Goal: Book appointment/travel/reservation

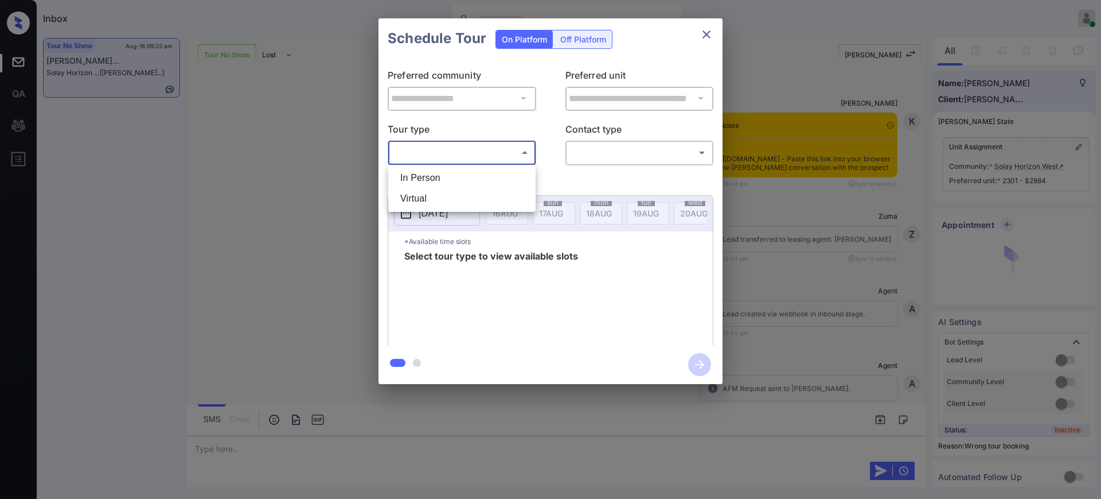
click at [442, 144] on body "Inbox Ajay Kumar Online Set yourself offline Set yourself on break Profile Swit…" at bounding box center [550, 249] width 1101 height 499
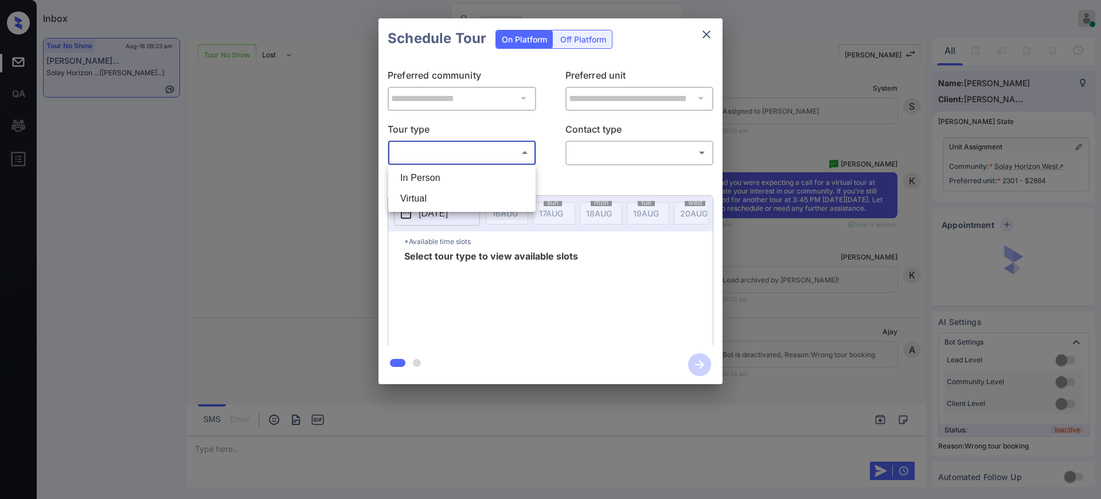
scroll to position [23, 0]
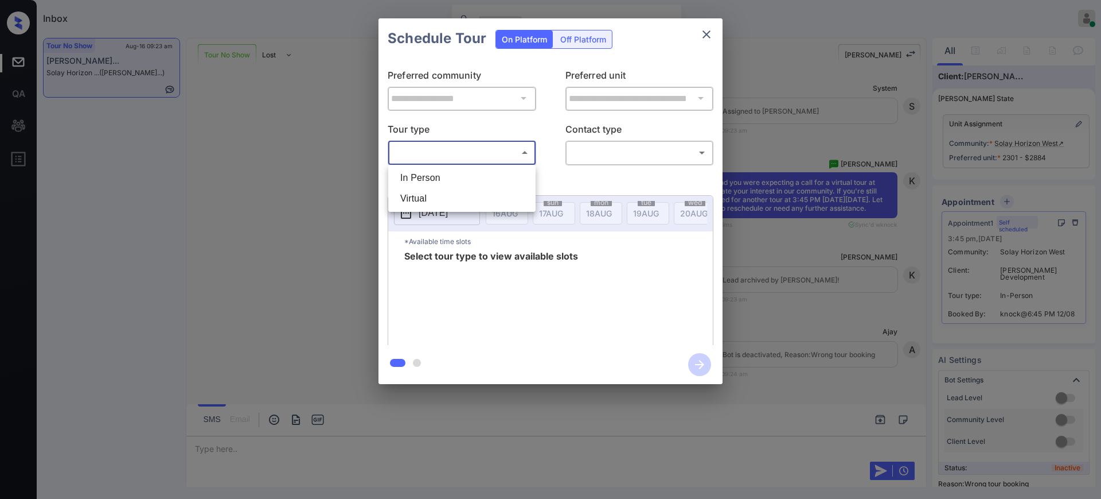
click at [429, 194] on li "Virtual" at bounding box center [462, 198] width 142 height 21
type input "*******"
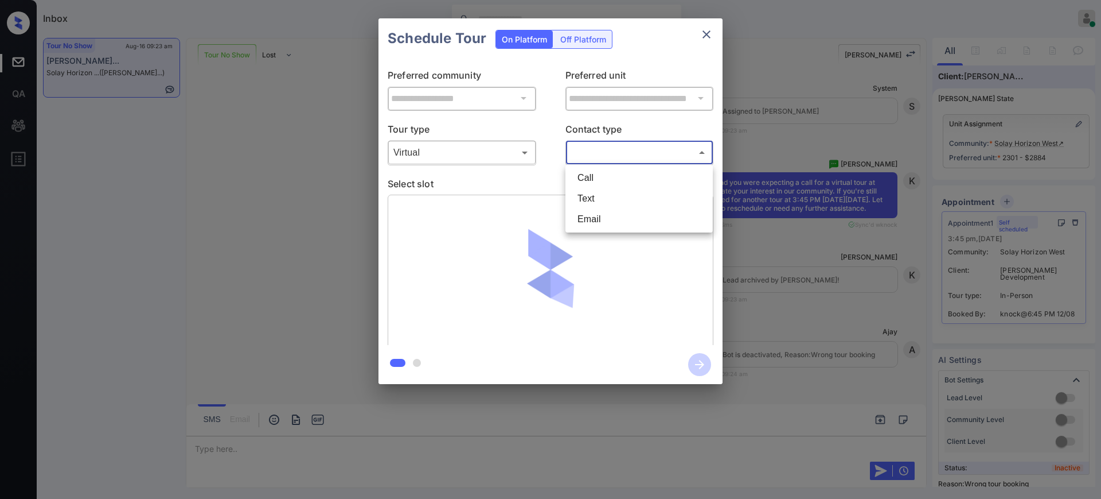
click at [598, 154] on body "Inbox Ajay Kumar Online Set yourself offline Set yourself on break Profile Swit…" at bounding box center [550, 249] width 1101 height 499
click at [593, 201] on li "Text" at bounding box center [639, 198] width 142 height 21
type input "****"
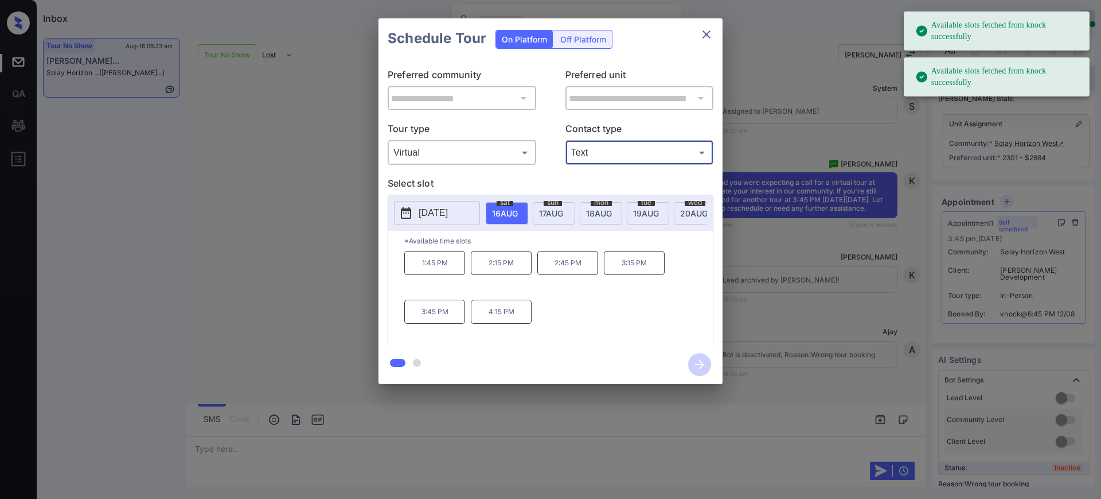
click at [504, 204] on span "sat" at bounding box center [505, 202] width 17 height 7
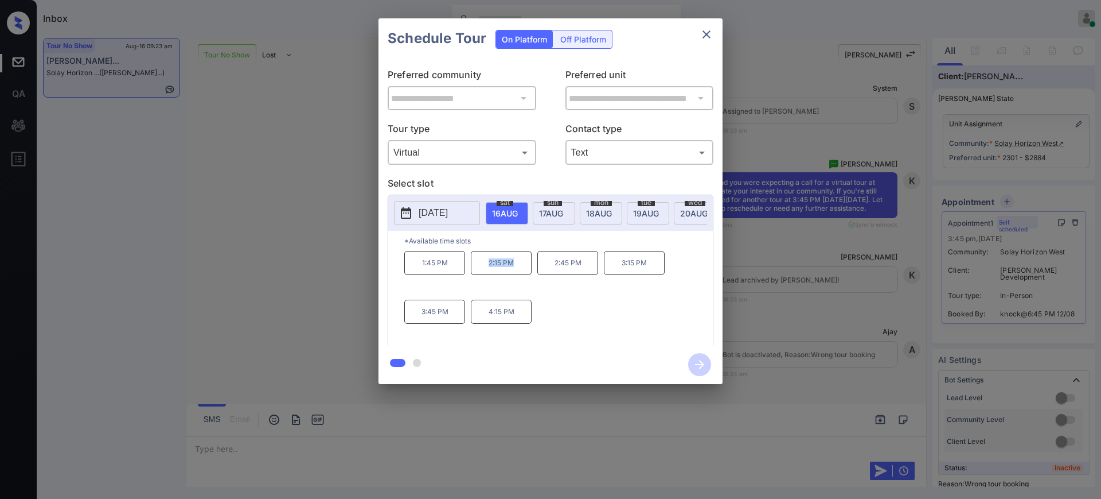
drag, startPoint x: 477, startPoint y: 270, endPoint x: 528, endPoint y: 263, distance: 51.5
type textarea "*******"
click at [519, 272] on p "2:15 PM" at bounding box center [501, 263] width 61 height 24
copy p "2:15 PM"
click at [705, 32] on icon "close" at bounding box center [707, 34] width 8 height 8
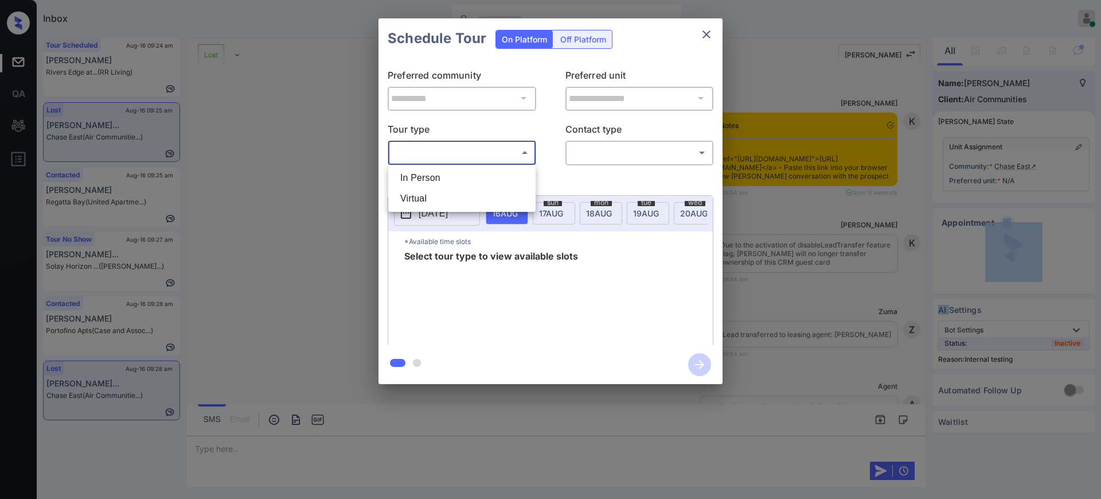
click at [431, 178] on li "In Person" at bounding box center [462, 178] width 142 height 21
type input "********"
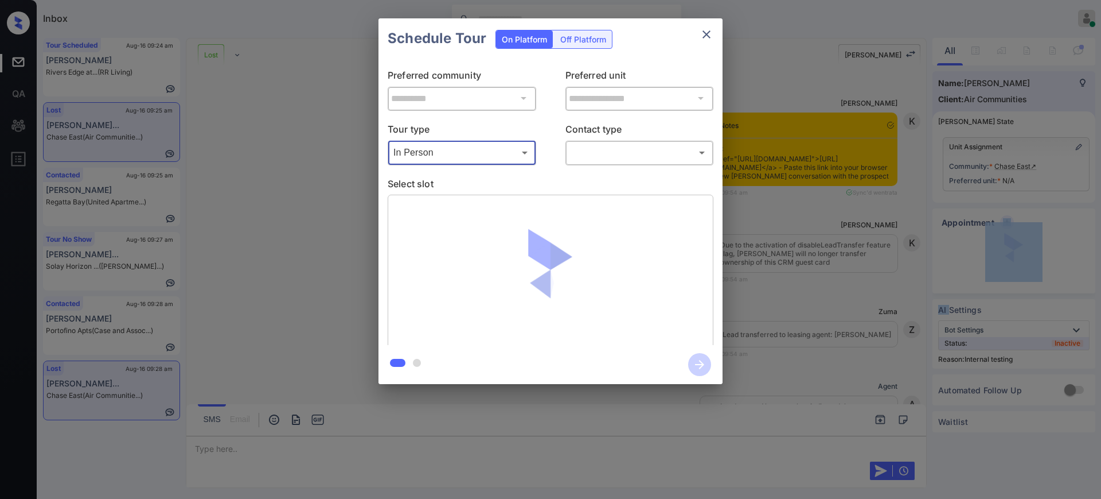
scroll to position [2997, 0]
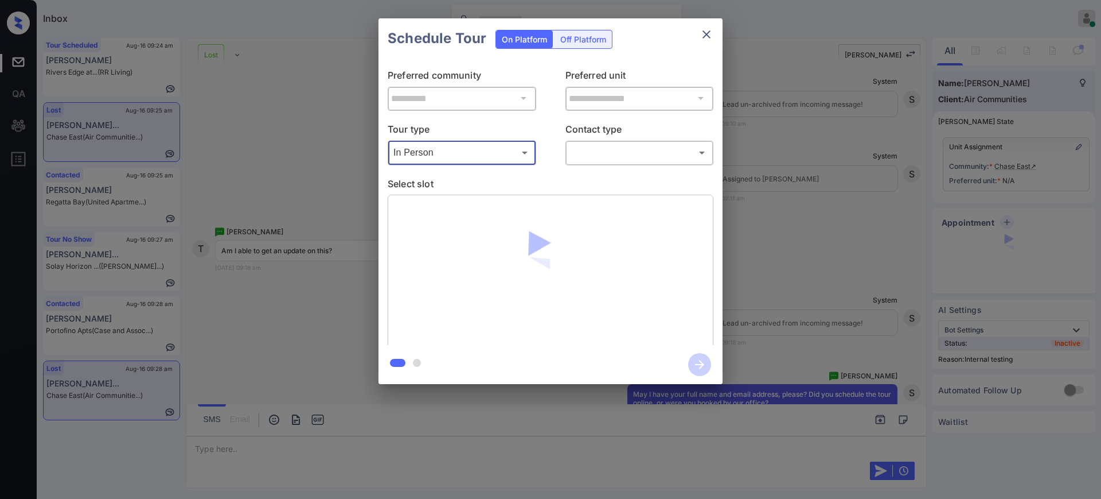
click at [597, 142] on div "​ ​" at bounding box center [640, 152] width 149 height 25
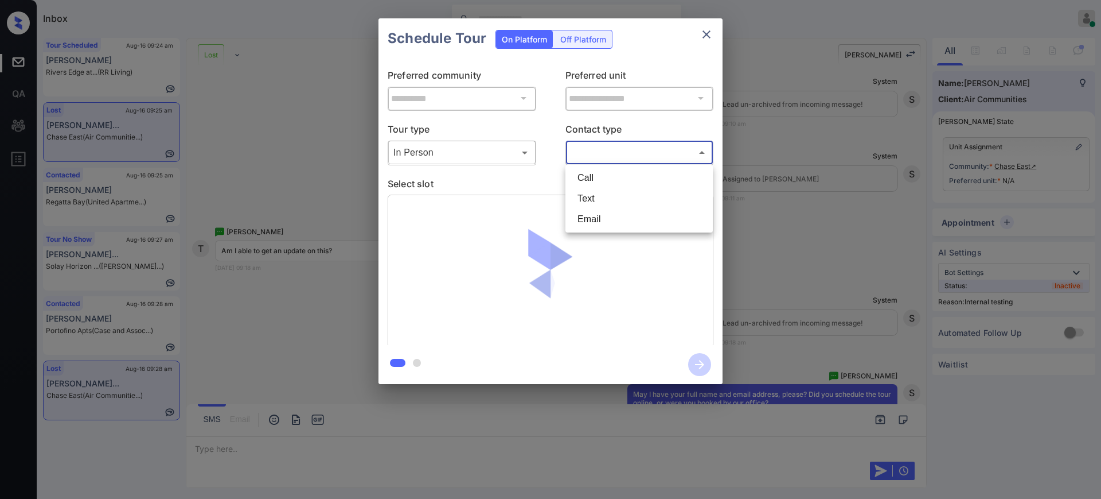
click at [593, 158] on body "Inbox Ajay Kumar Online Set yourself offline Set yourself on break Profile Swit…" at bounding box center [550, 249] width 1101 height 499
click at [581, 194] on li "Text" at bounding box center [639, 198] width 142 height 21
type input "****"
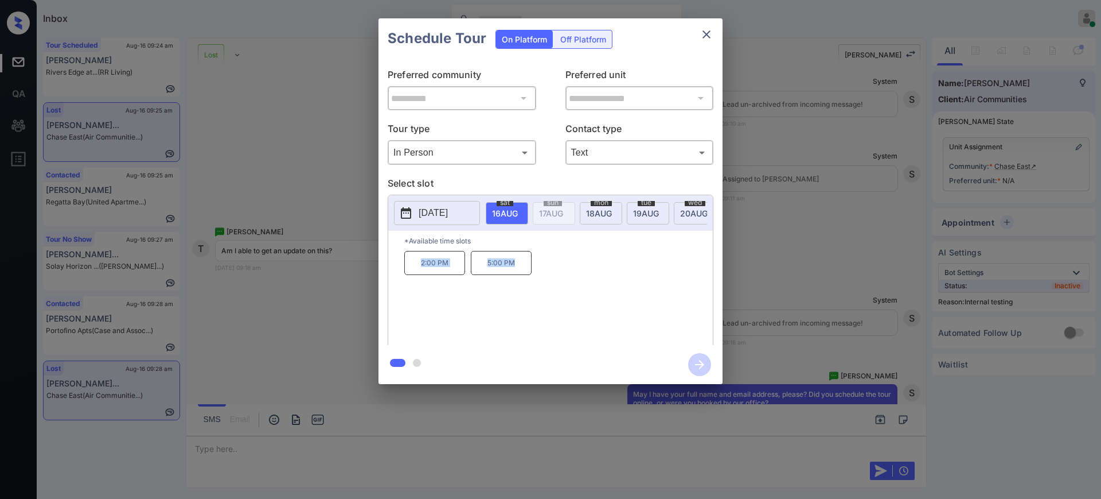
drag, startPoint x: 412, startPoint y: 272, endPoint x: 599, endPoint y: 242, distance: 189.0
click at [570, 260] on div "2:00 PM 5:00 PM" at bounding box center [558, 297] width 309 height 92
copy div "2:00 PM 5:00 PM"
click at [704, 40] on icon "close" at bounding box center [707, 35] width 14 height 14
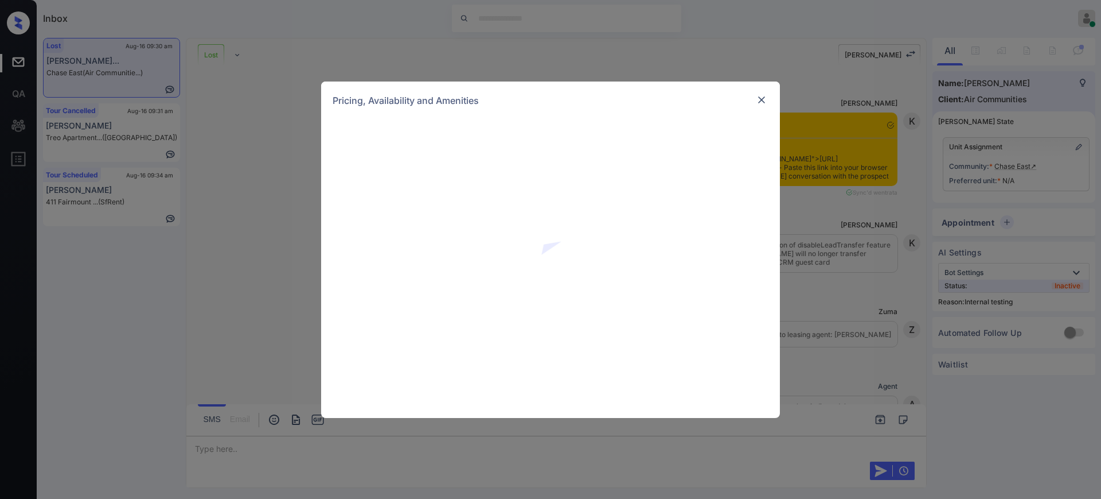
scroll to position [5996, 0]
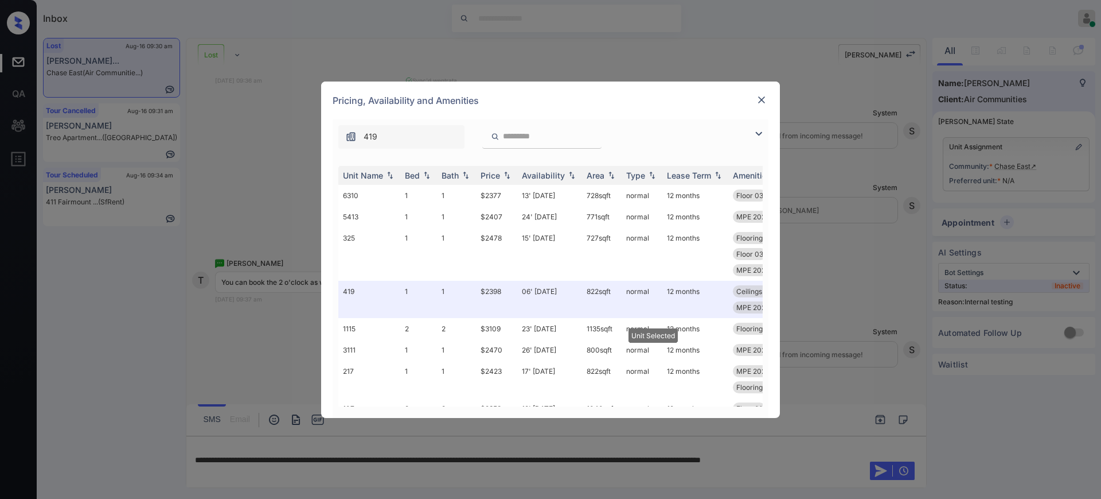
click at [542, 289] on td "06' Feb 25" at bounding box center [549, 299] width 65 height 37
click at [756, 94] on div at bounding box center [762, 100] width 14 height 14
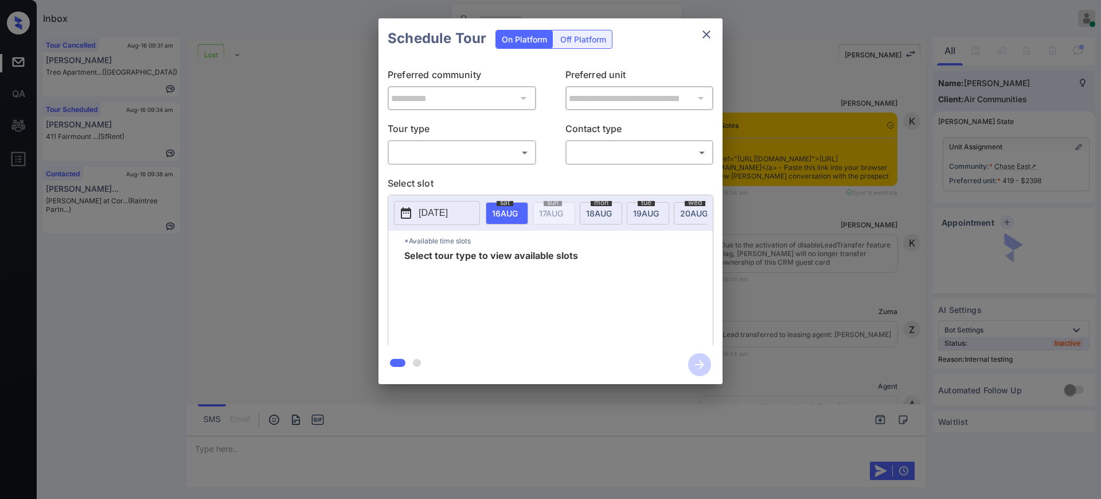
click at [506, 150] on body "Inbox Ajay Kumar Online Set yourself offline Set yourself on break Profile Swit…" at bounding box center [550, 249] width 1101 height 499
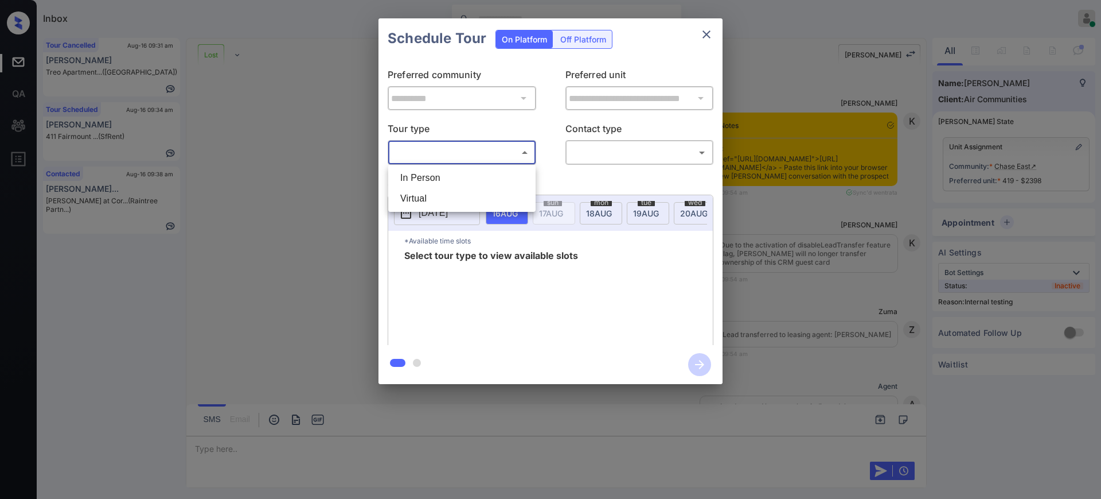
scroll to position [6148, 0]
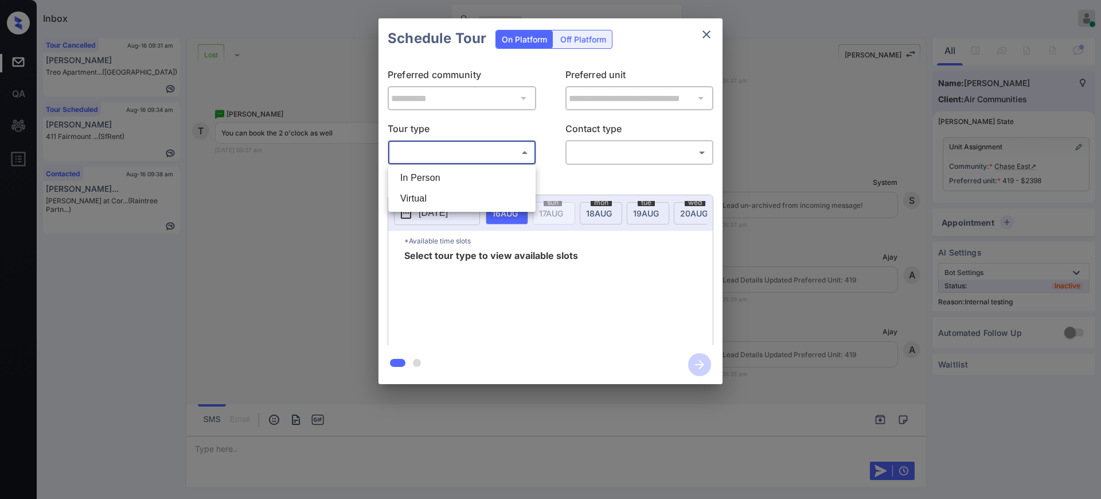
click at [477, 170] on li "In Person" at bounding box center [462, 178] width 142 height 21
type input "********"
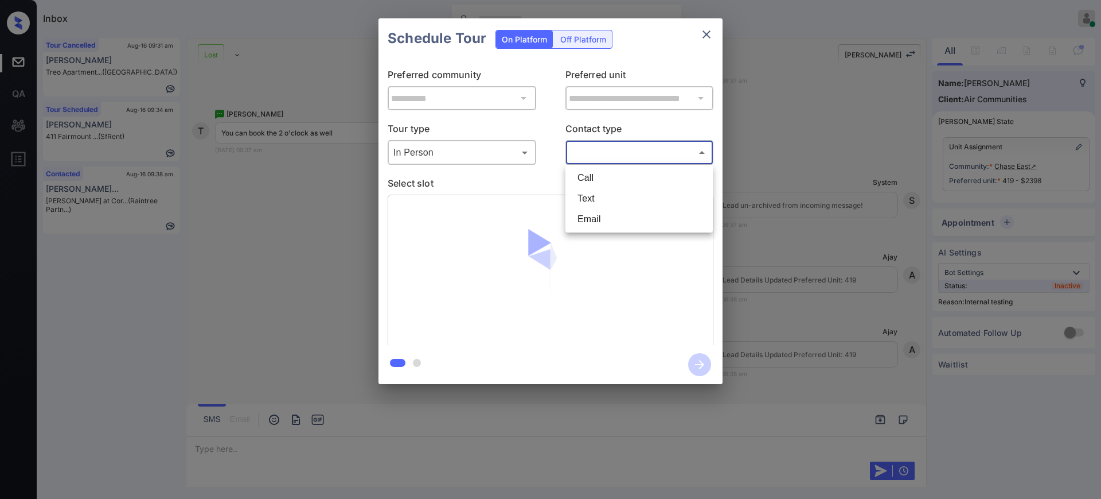
click at [595, 148] on body "Inbox Ajay Kumar Online Set yourself offline Set yourself on break Profile Swit…" at bounding box center [550, 249] width 1101 height 499
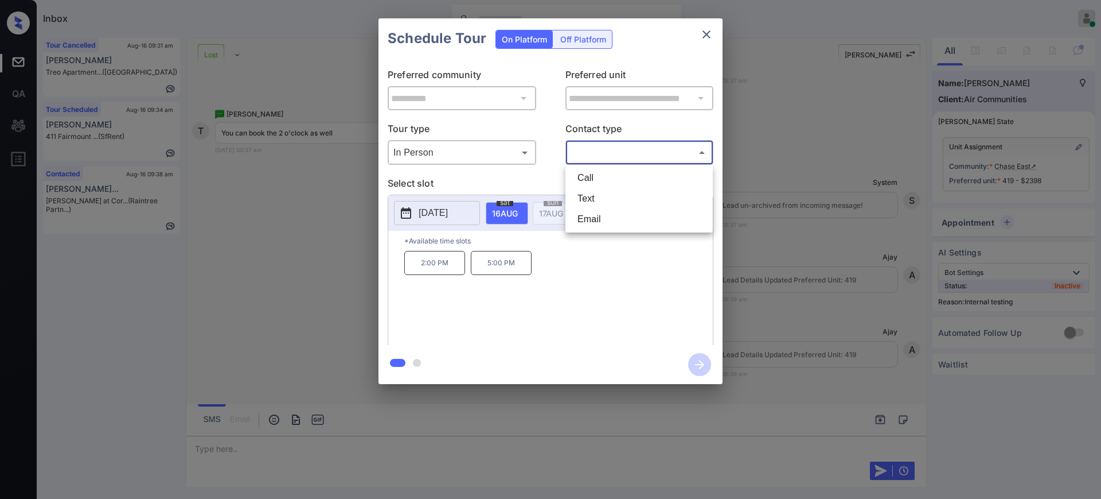
click at [223, 450] on div at bounding box center [550, 249] width 1101 height 499
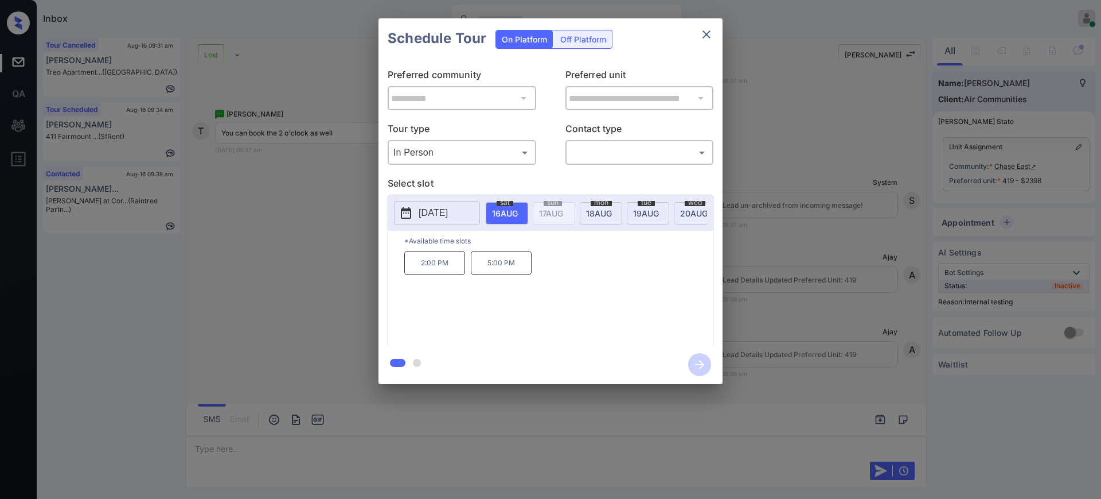
click at [219, 441] on div at bounding box center [550, 249] width 1101 height 499
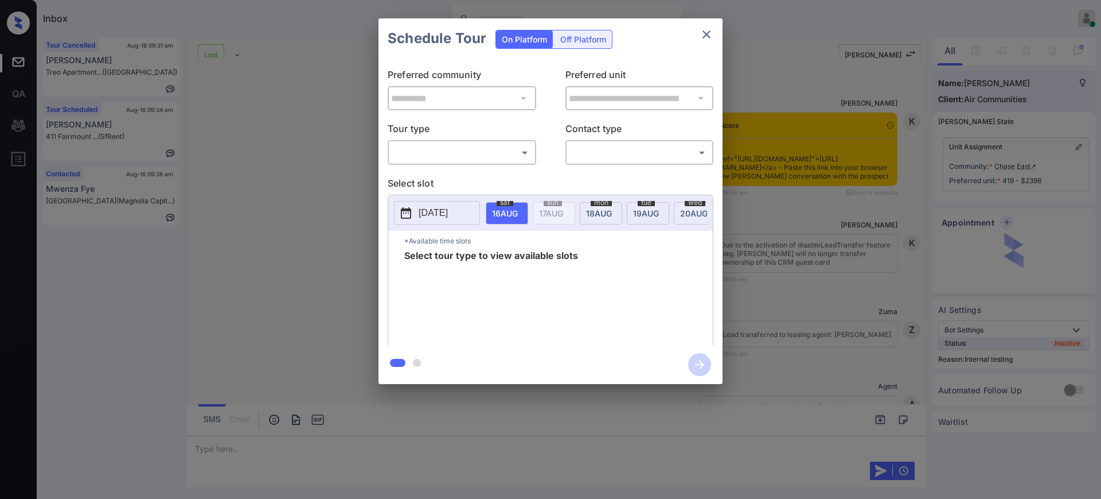
click at [485, 149] on body "Inbox [PERSON_NAME] Online Set yourself offline Set yourself on break Profile S…" at bounding box center [550, 249] width 1101 height 499
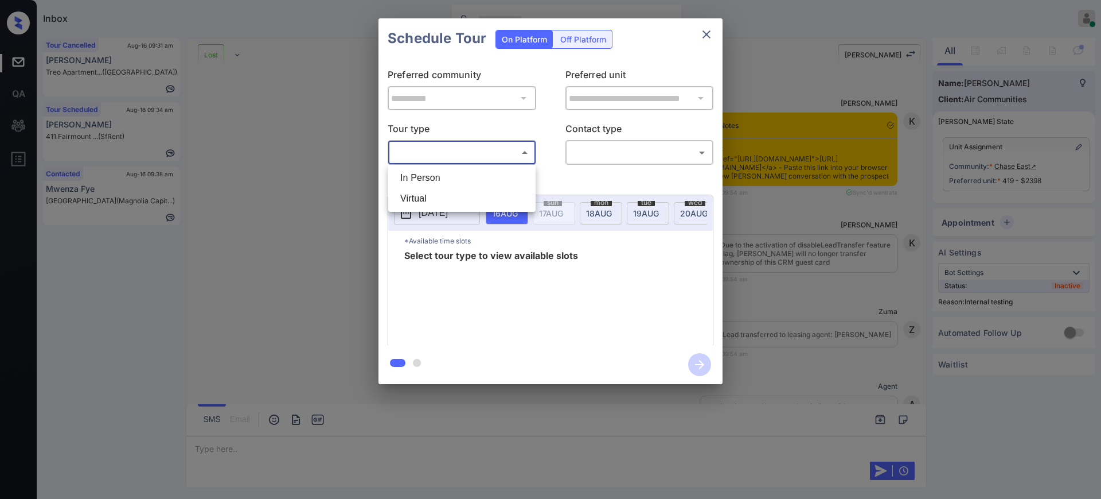
scroll to position [6225, 0]
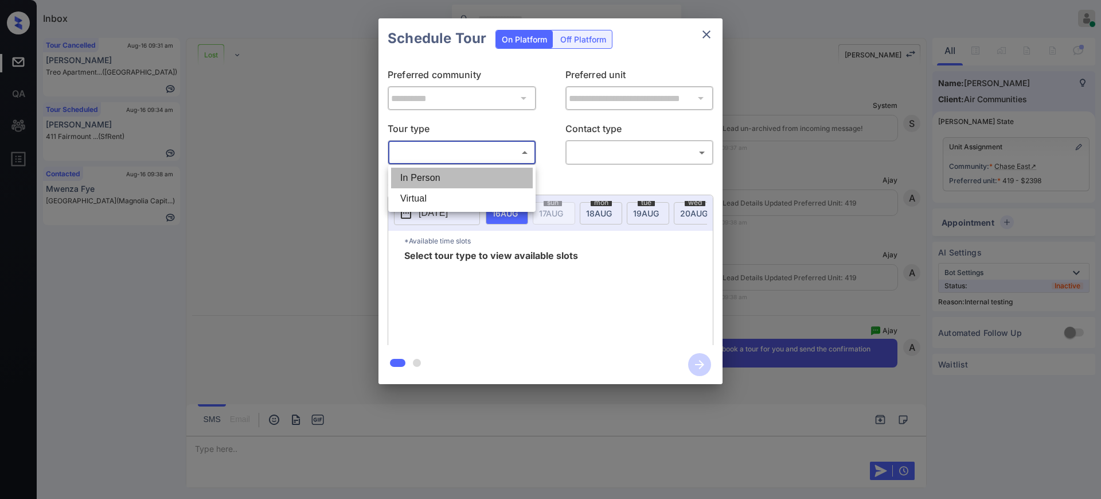
click at [466, 173] on li "In Person" at bounding box center [462, 178] width 142 height 21
type input "********"
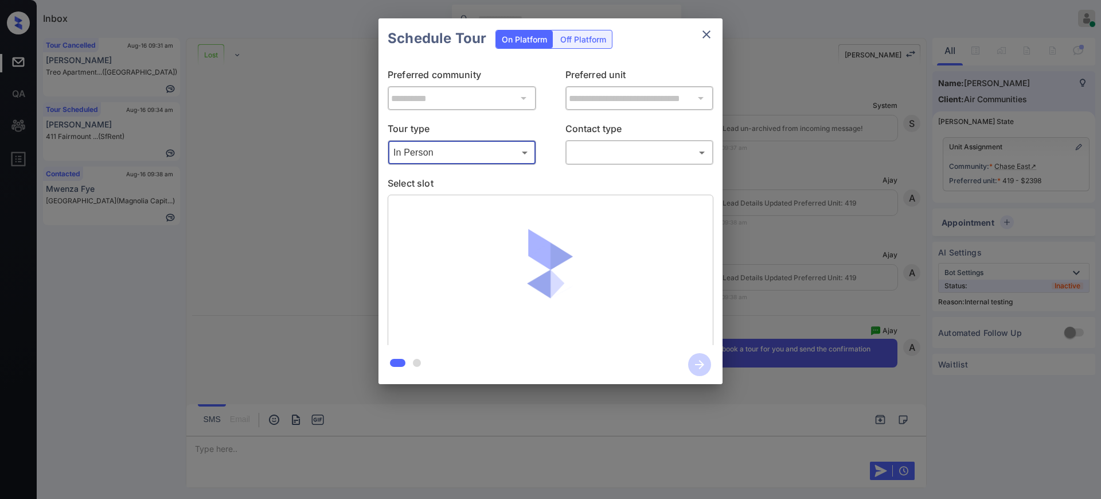
click at [596, 154] on body "Inbox Ajay Kumar Online Set yourself offline Set yourself on break Profile Swit…" at bounding box center [550, 249] width 1101 height 499
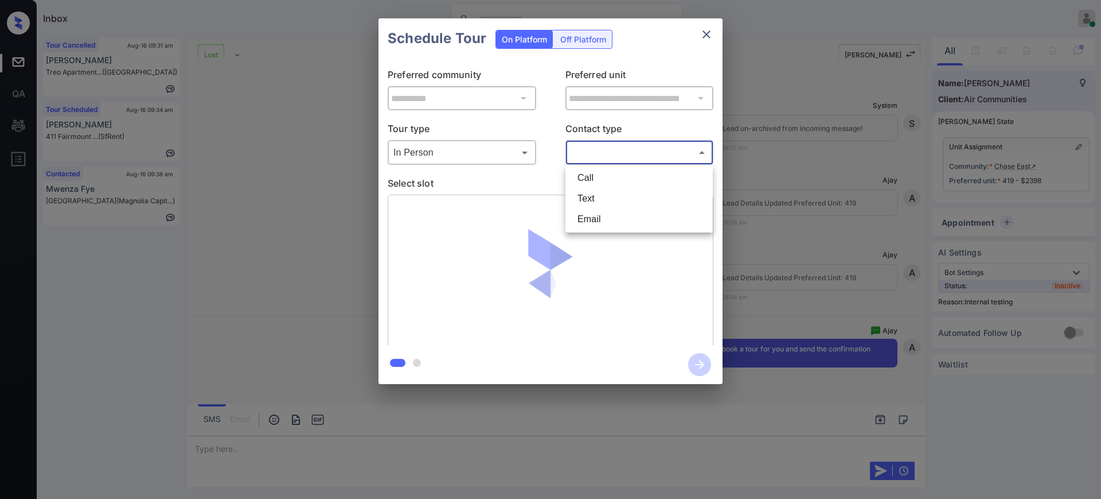
click at [588, 197] on li "Text" at bounding box center [639, 198] width 142 height 21
type input "****"
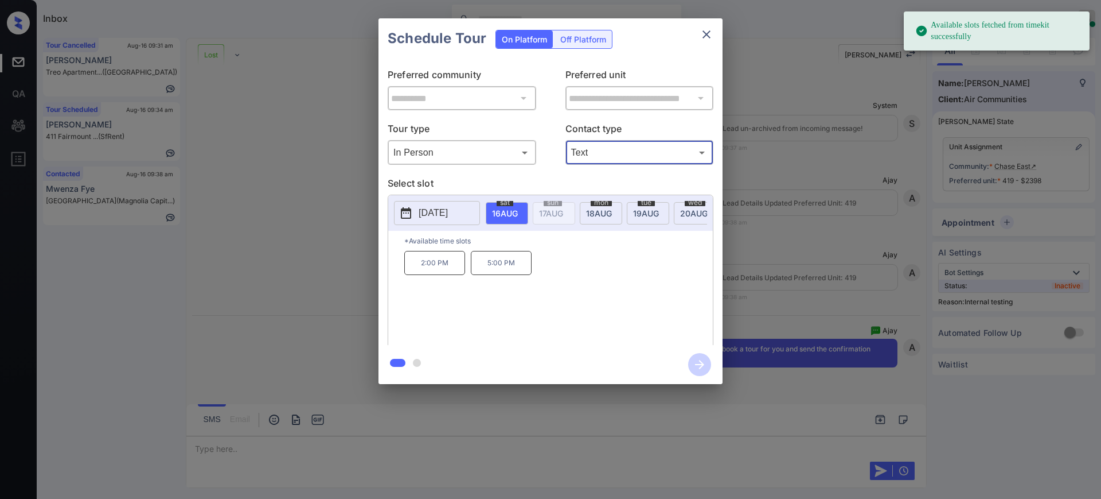
click at [501, 210] on span "16 AUG" at bounding box center [505, 213] width 26 height 10
click at [427, 271] on p "2:00 PM" at bounding box center [434, 263] width 61 height 24
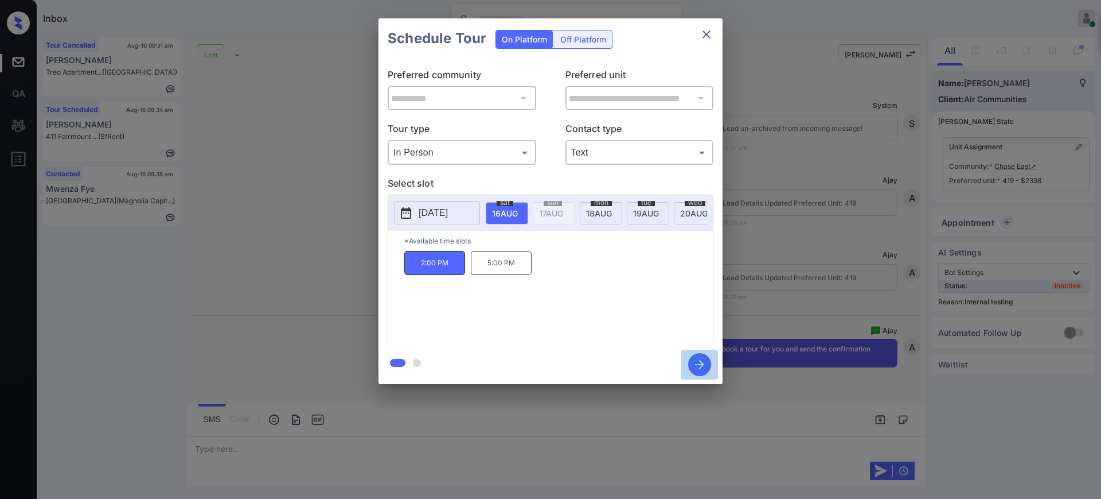
click at [698, 364] on icon "button" at bounding box center [699, 364] width 9 height 9
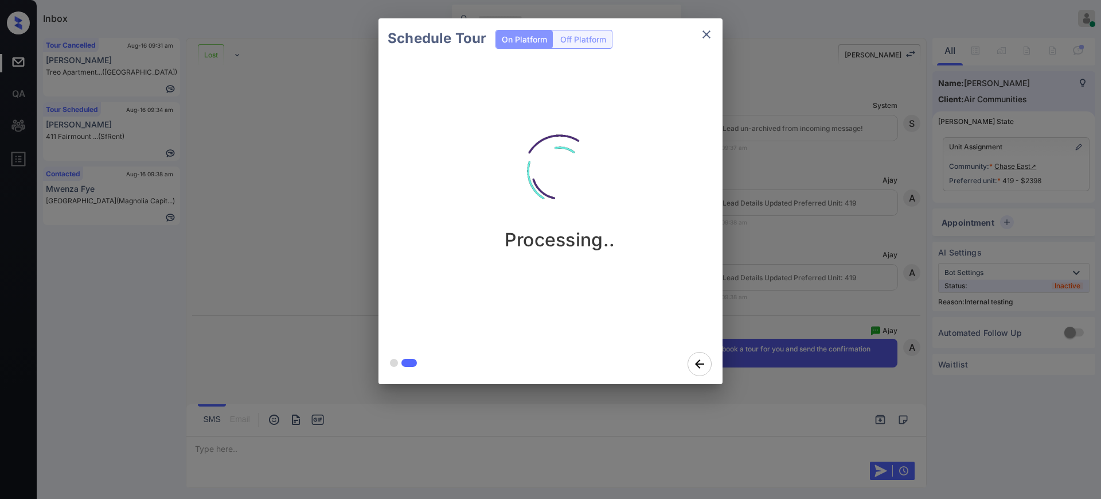
click at [795, 299] on div "Schedule Tour On Platform Off Platform Processing.." at bounding box center [550, 201] width 1101 height 402
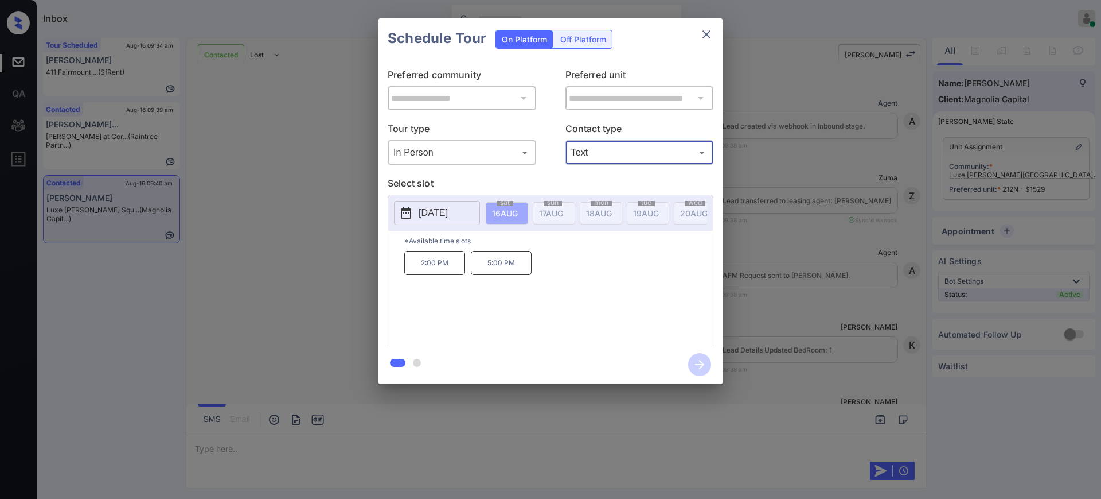
scroll to position [430, 0]
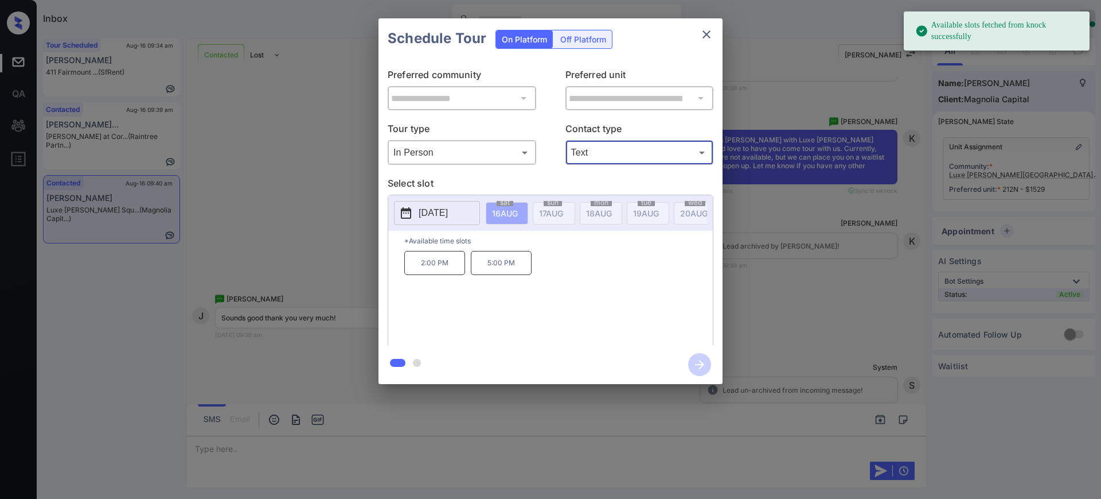
click at [439, 209] on p "[DATE]" at bounding box center [433, 213] width 29 height 14
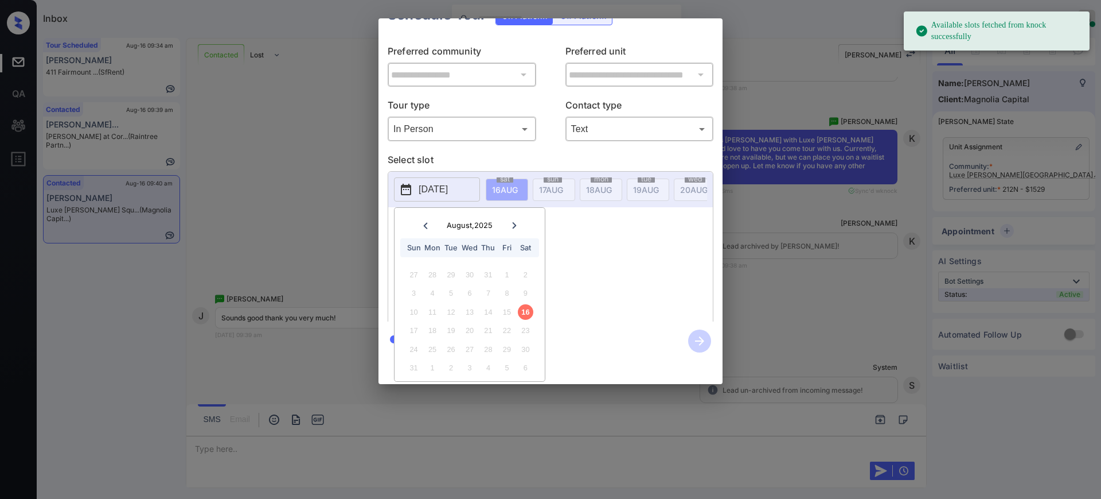
scroll to position [0, 0]
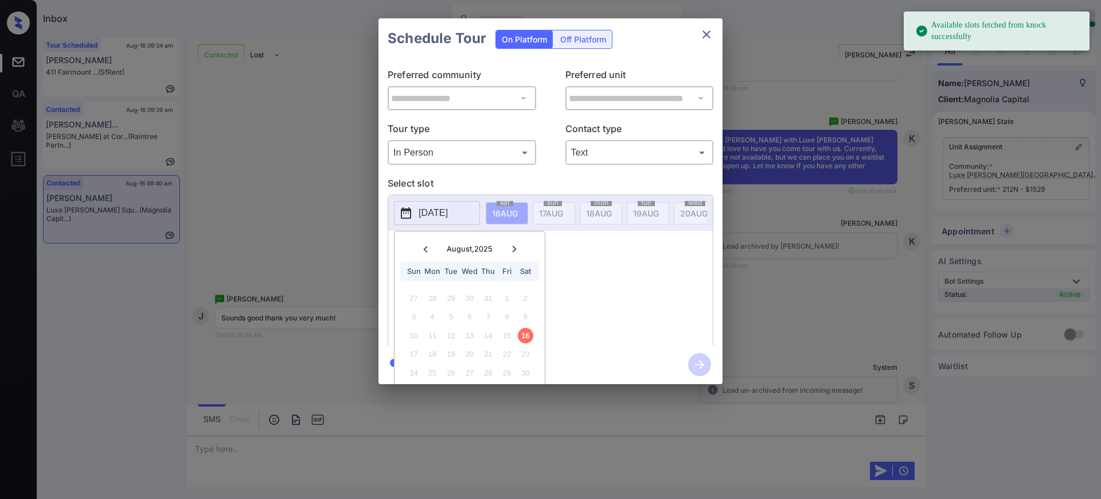
click at [851, 292] on div "**********" at bounding box center [550, 201] width 1101 height 402
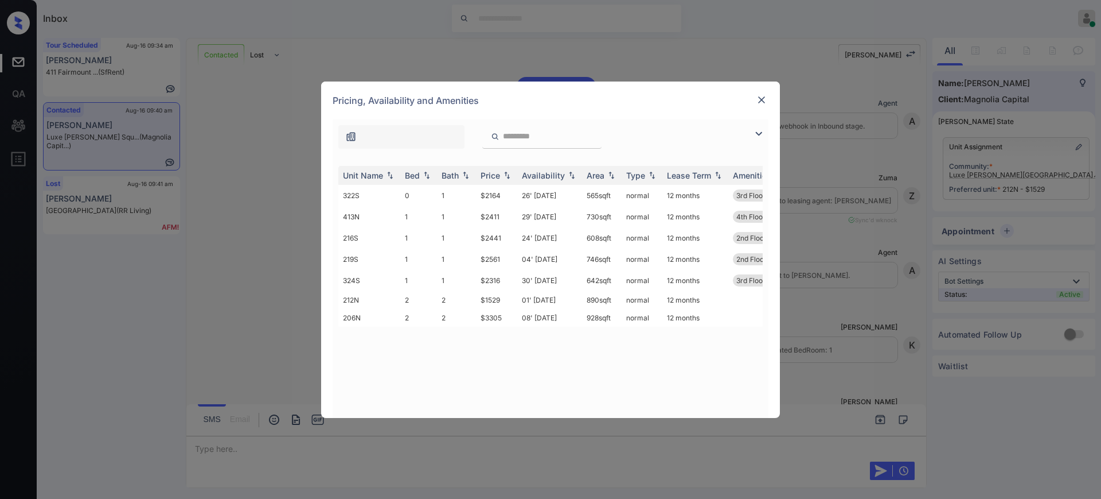
scroll to position [978, 0]
click at [418, 177] on div "Bed" at bounding box center [412, 175] width 15 height 10
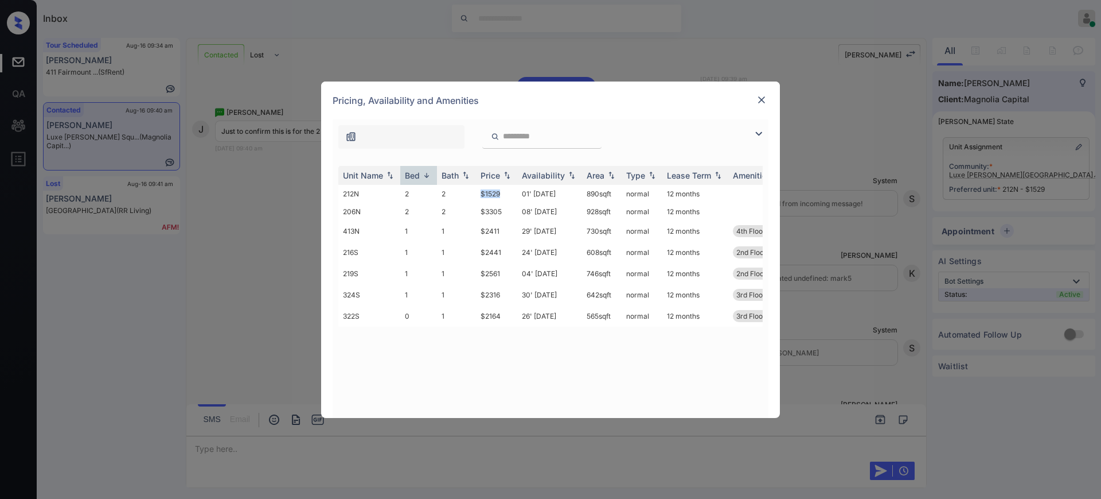
drag, startPoint x: 469, startPoint y: 192, endPoint x: 660, endPoint y: 160, distance: 193.7
click at [515, 192] on tr "212N 2 2 $1529 01' [DATE] 890 sqft normal 12 months" at bounding box center [637, 194] width 599 height 18
copy tr "$1529"
click at [759, 95] on img at bounding box center [761, 99] width 11 height 11
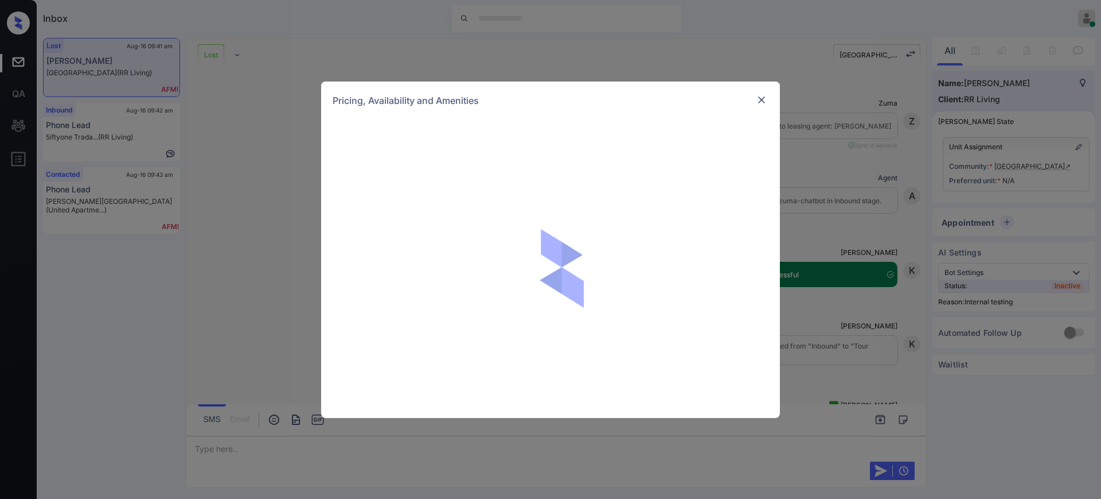
scroll to position [3114, 0]
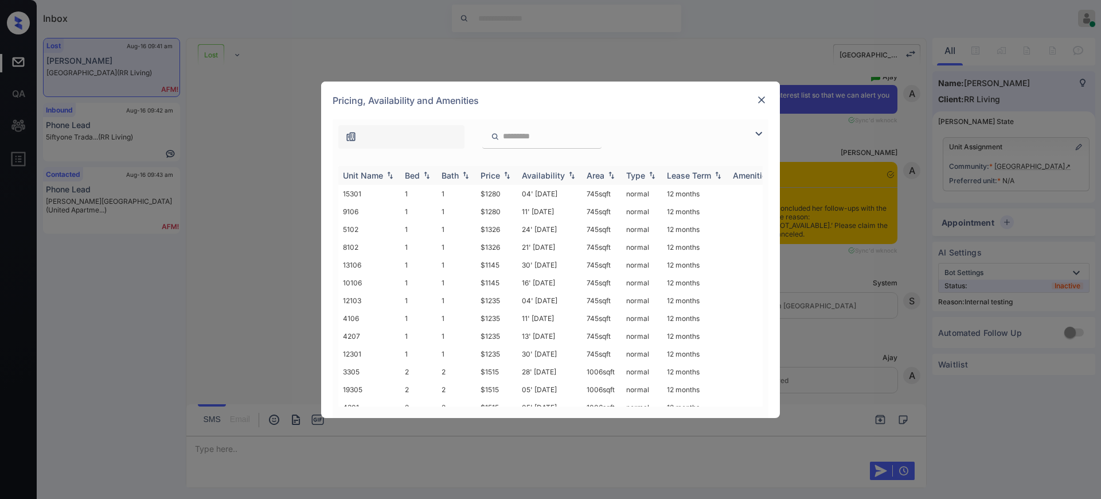
click at [420, 173] on div "Bed" at bounding box center [412, 175] width 15 height 10
drag, startPoint x: 472, startPoint y: 333, endPoint x: 534, endPoint y: 332, distance: 62.0
click at [510, 333] on tr "21108 2 2 $1341 16' Aug 25 1006 sqft normal 12 months" at bounding box center [637, 334] width 599 height 18
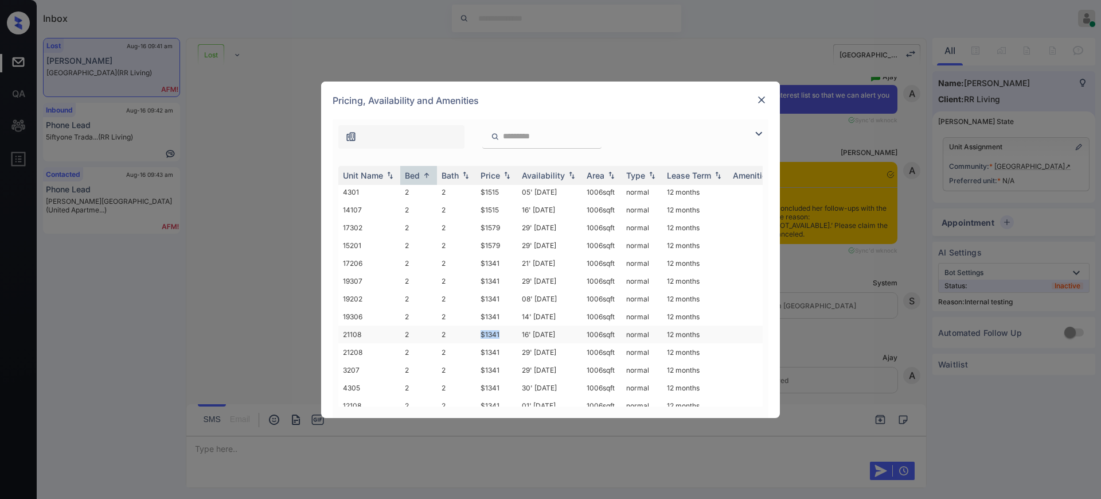
copy tr "$1341"
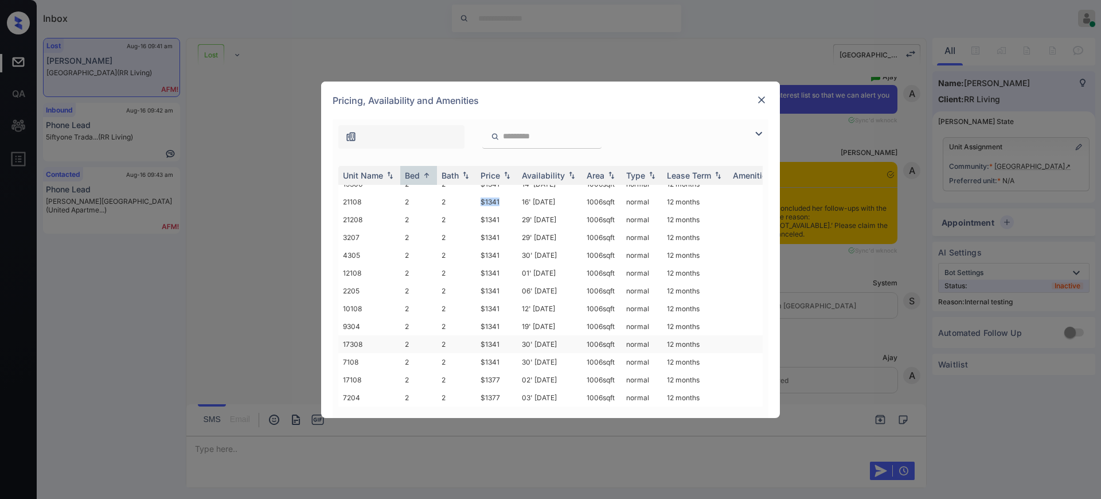
scroll to position [287, 0]
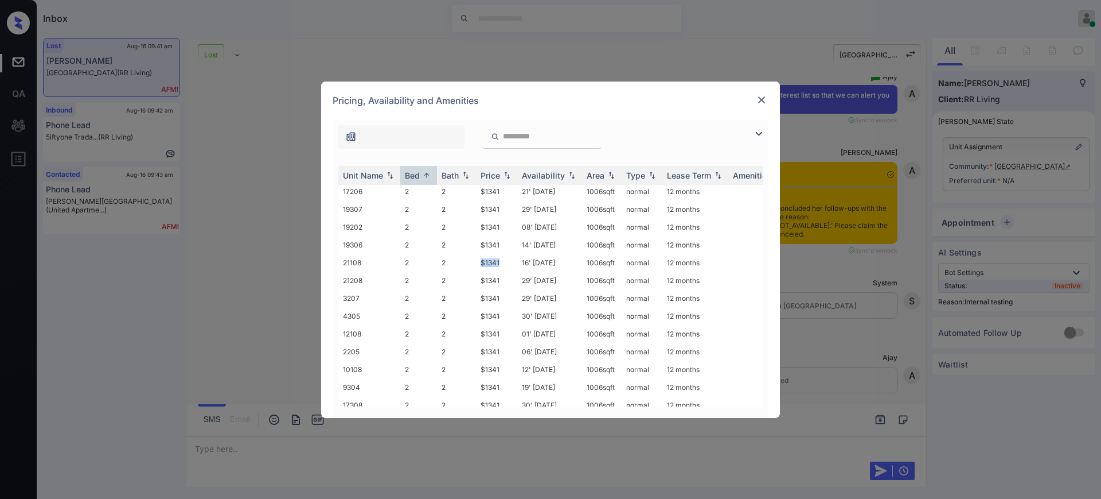
click at [761, 101] on img at bounding box center [761, 99] width 11 height 11
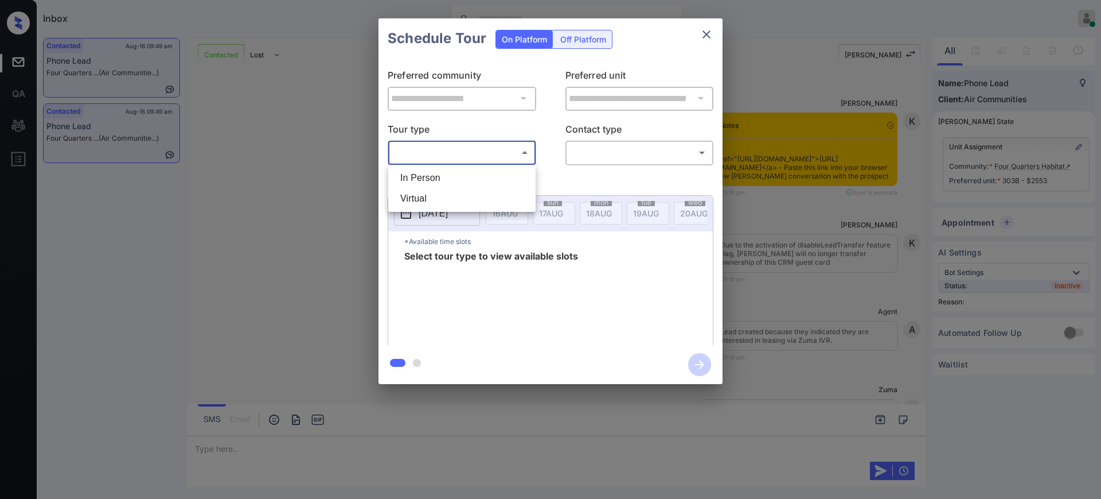
click at [447, 177] on li "In Person" at bounding box center [462, 178] width 142 height 21
type input "********"
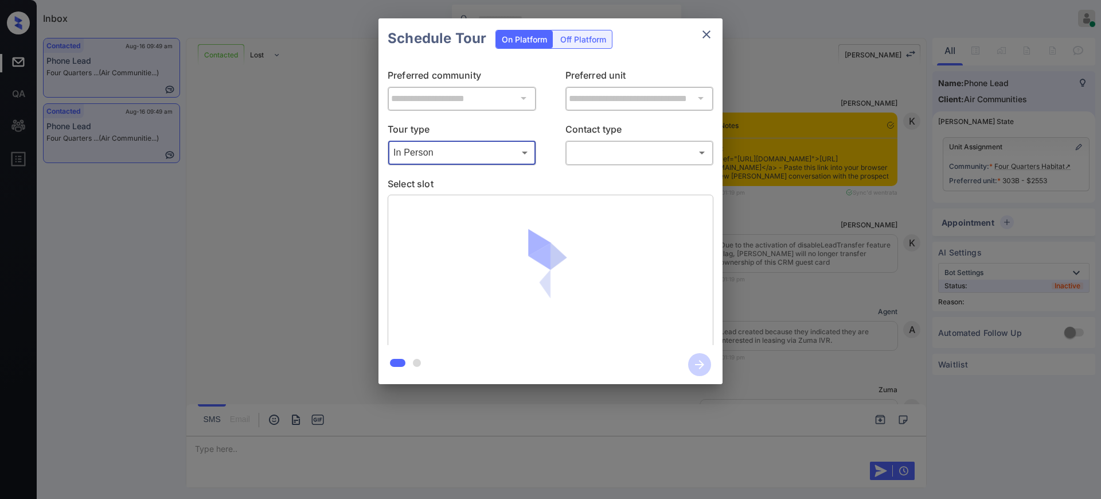
scroll to position [3906, 0]
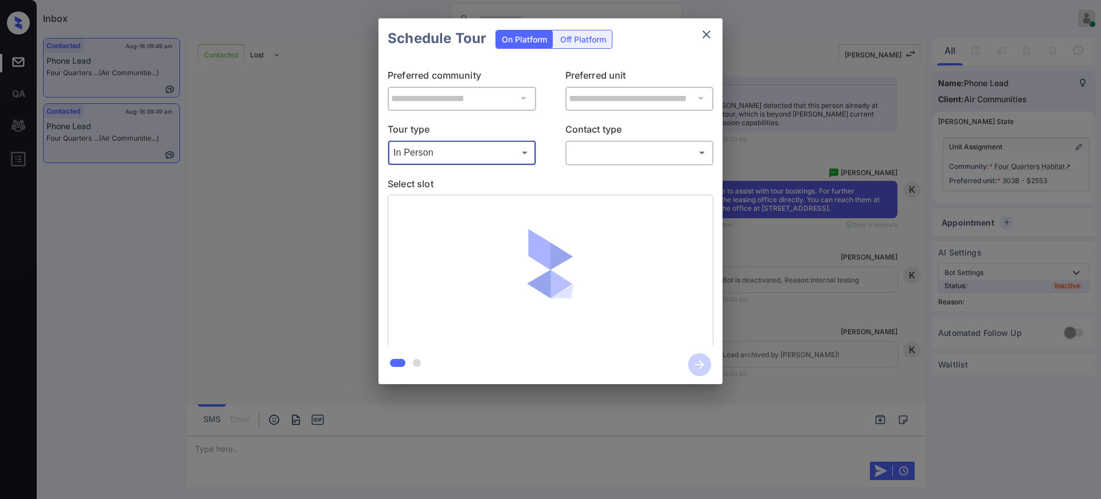
click at [594, 157] on body "Inbox [PERSON_NAME] Online Set yourself offline Set yourself on break Profile S…" at bounding box center [550, 249] width 1101 height 499
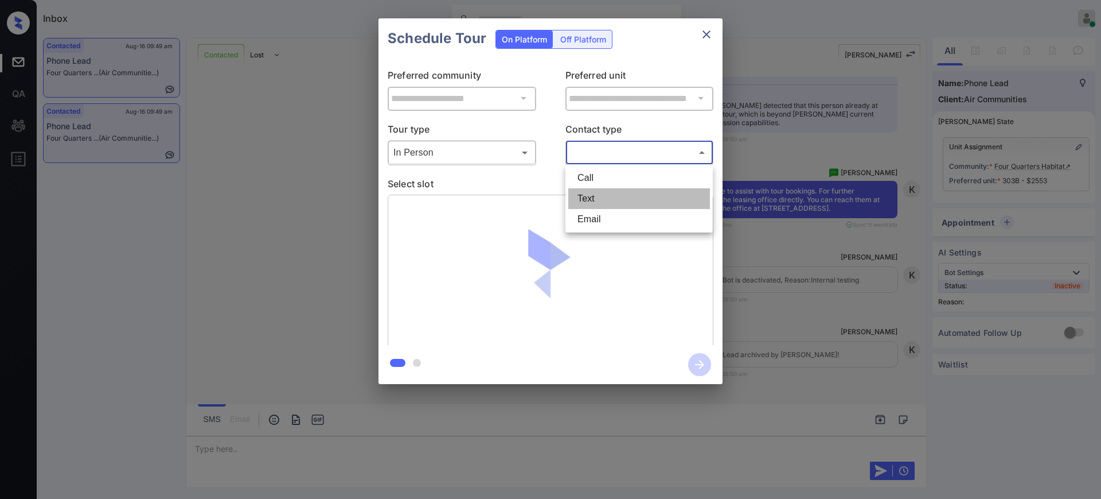
drag, startPoint x: 593, startPoint y: 193, endPoint x: 594, endPoint y: 199, distance: 5.8
click at [594, 199] on li "Text" at bounding box center [639, 198] width 142 height 21
type input "****"
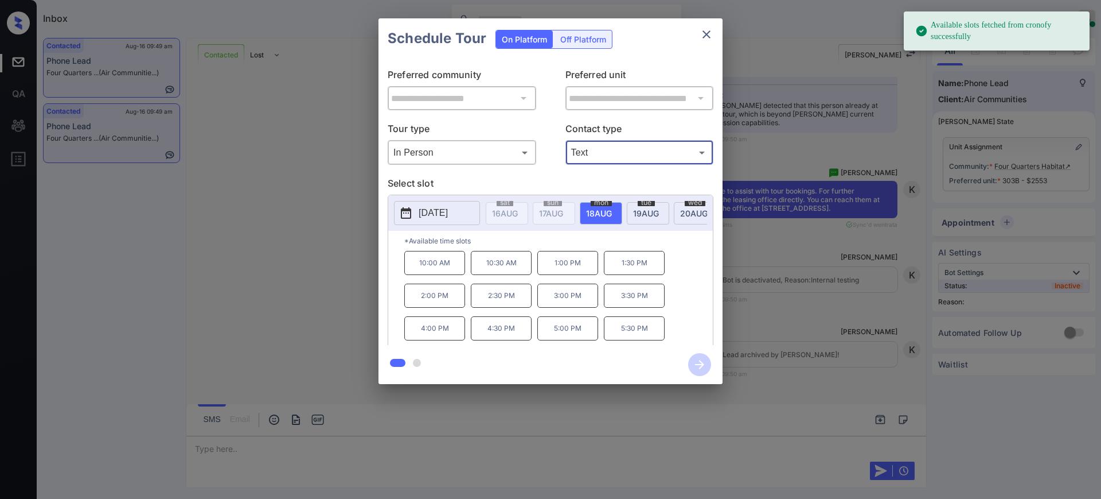
click at [407, 216] on icon at bounding box center [406, 213] width 14 height 14
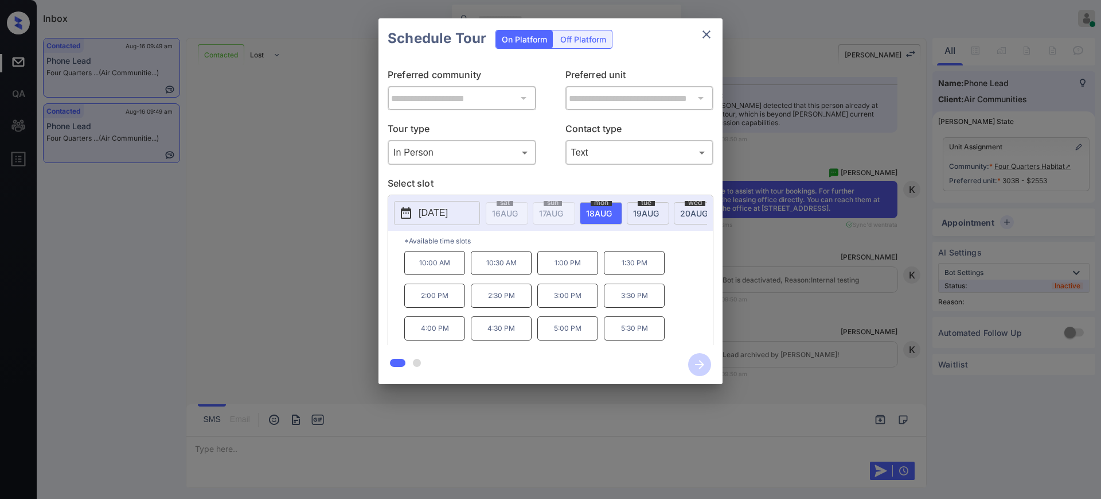
scroll to position [0, 0]
click at [582, 216] on div "[DATE] 16 AUG [DATE] [DATE] [DATE] [DATE] [DATE] [DATE] [DATE] [DATE] [DATE] [D…" at bounding box center [551, 271] width 326 height 154
click at [748, 208] on div "**********" at bounding box center [550, 201] width 1101 height 402
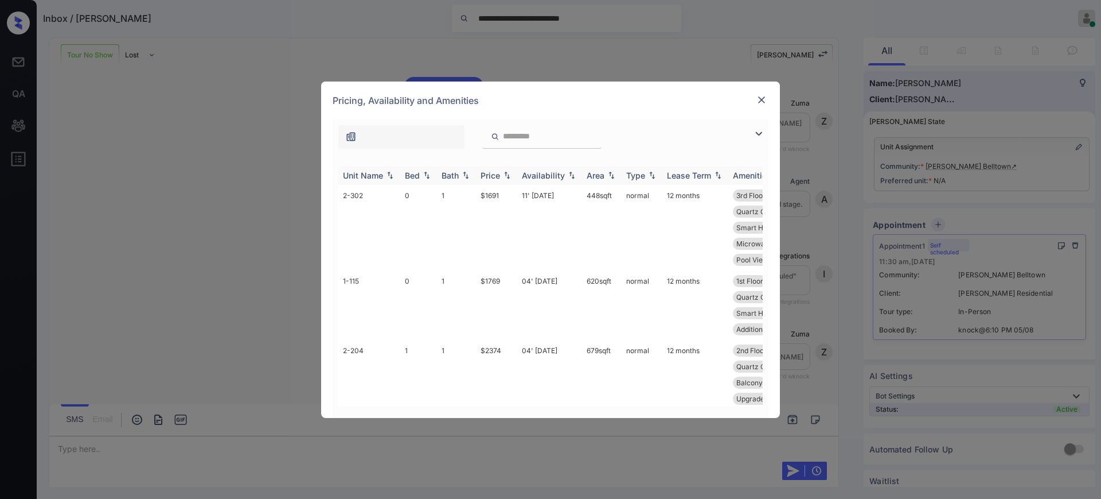
scroll to position [375, 0]
click at [422, 170] on div "Bed" at bounding box center [419, 175] width 28 height 10
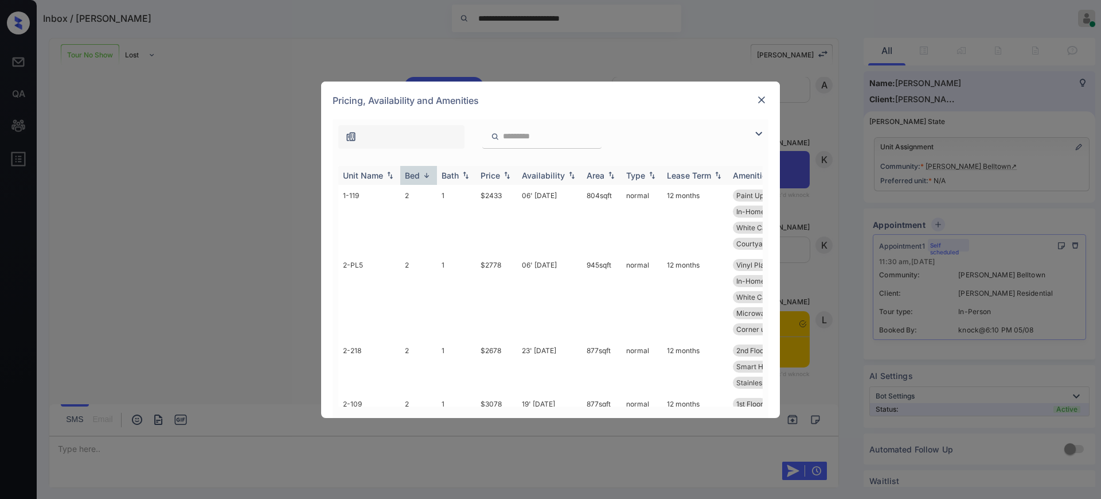
click at [422, 181] on th "Bed" at bounding box center [418, 175] width 37 height 19
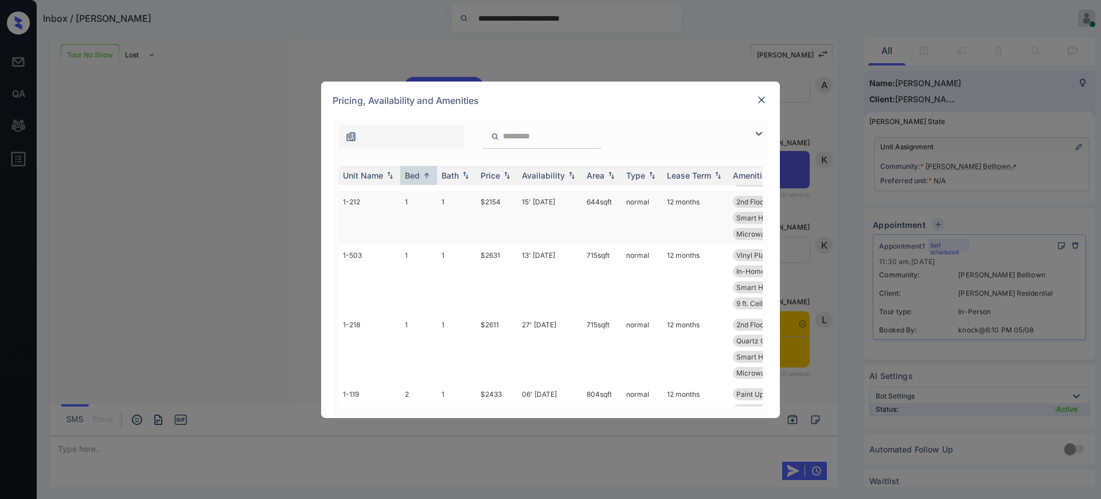
scroll to position [574, 0]
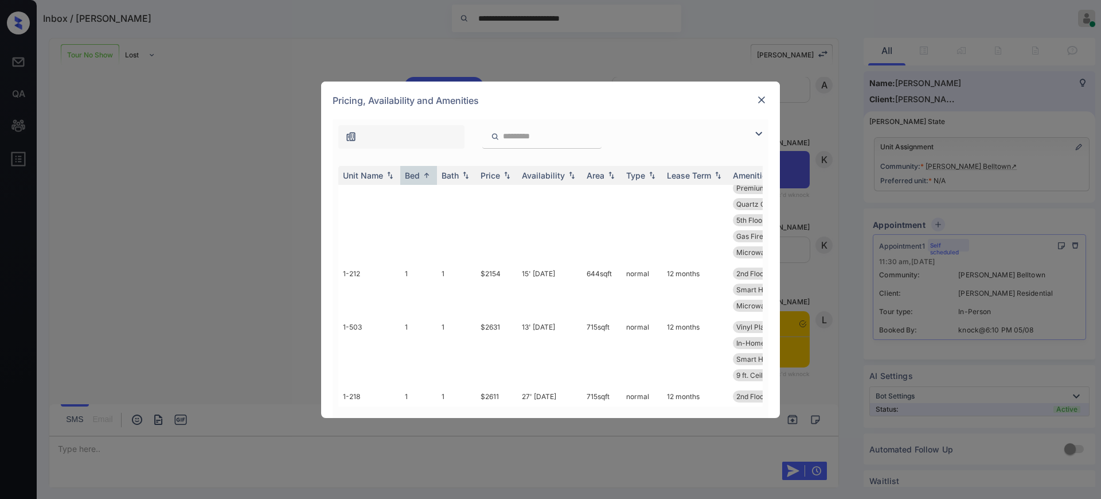
click at [986, 164] on div "**********" at bounding box center [550, 249] width 1101 height 499
click at [958, 175] on div "**********" at bounding box center [550, 249] width 1101 height 499
click at [762, 98] on img at bounding box center [761, 99] width 11 height 11
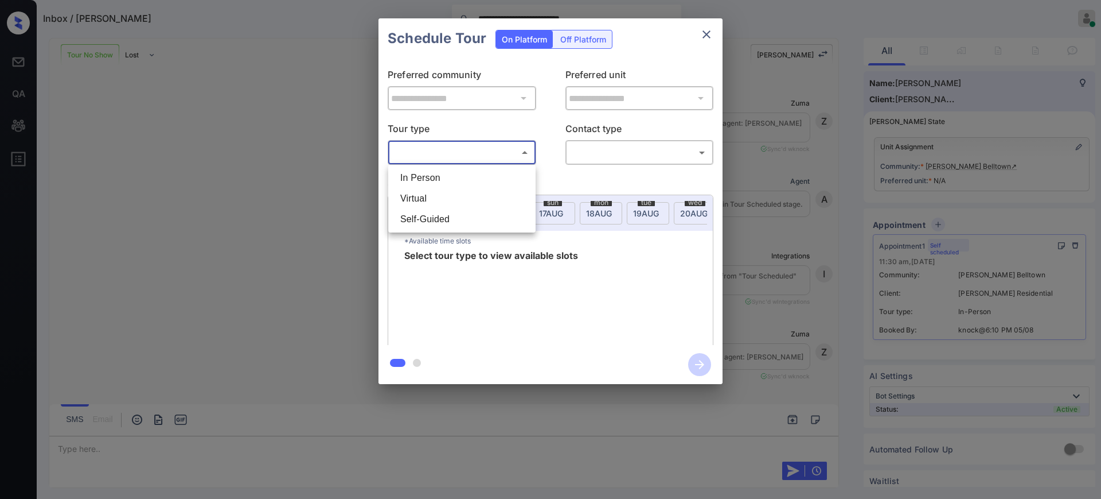
scroll to position [375, 0]
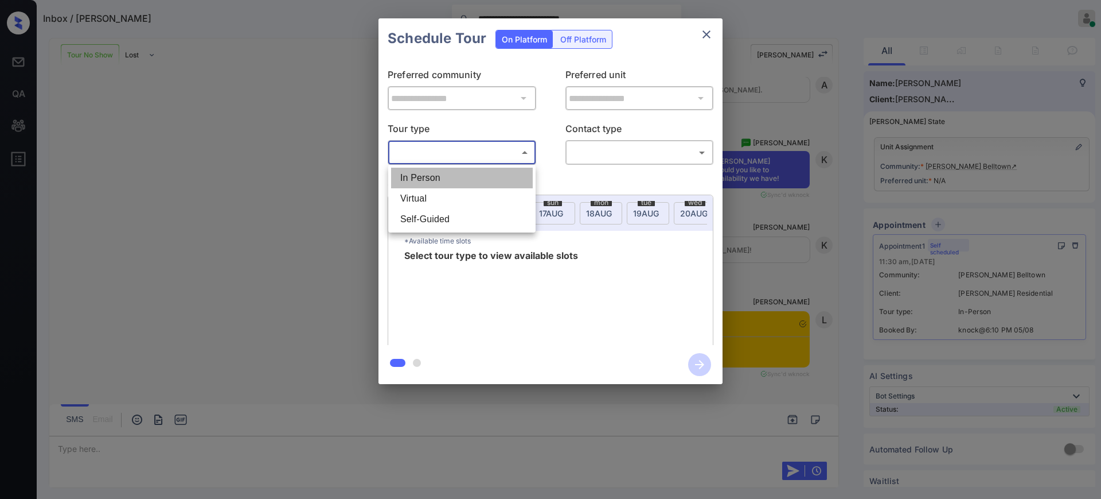
click at [430, 176] on li "In Person" at bounding box center [462, 178] width 142 height 21
type input "********"
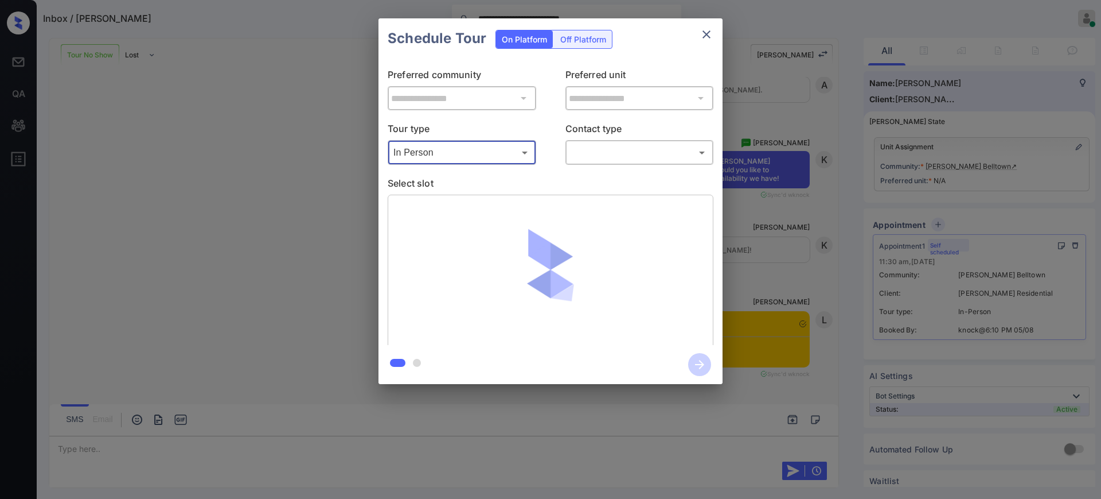
click at [616, 152] on body "**********" at bounding box center [550, 249] width 1101 height 499
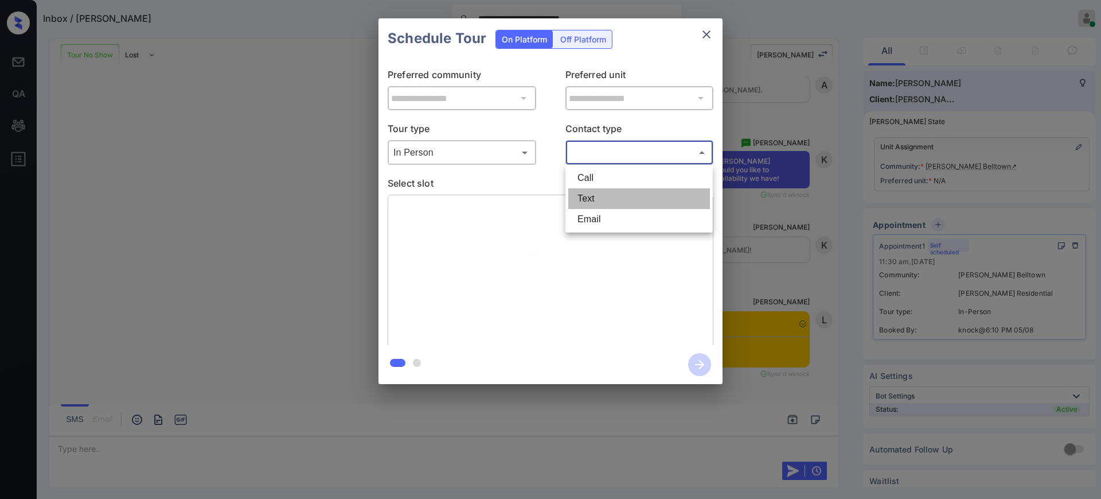
click at [591, 199] on li "Text" at bounding box center [639, 198] width 142 height 21
type input "****"
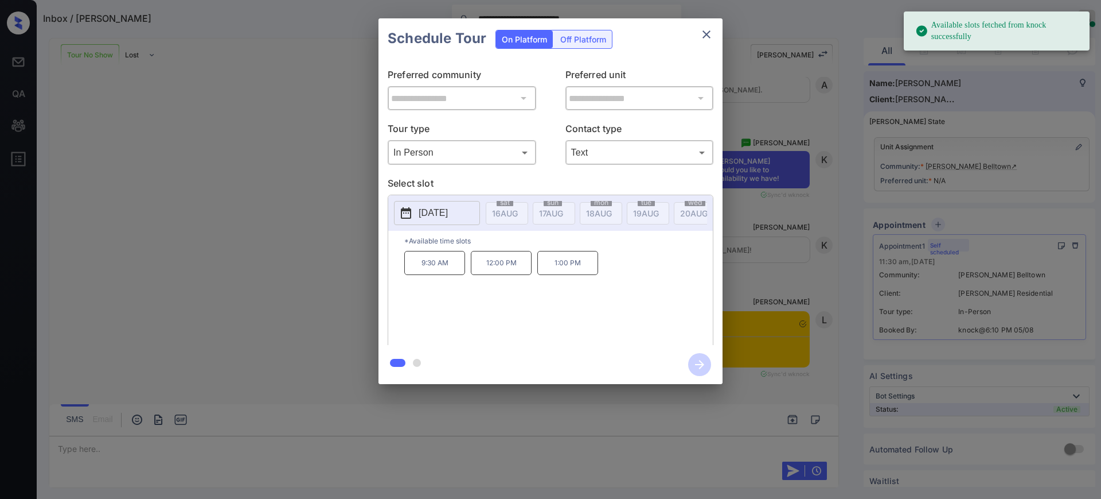
click at [444, 208] on p "[DATE]" at bounding box center [433, 213] width 29 height 14
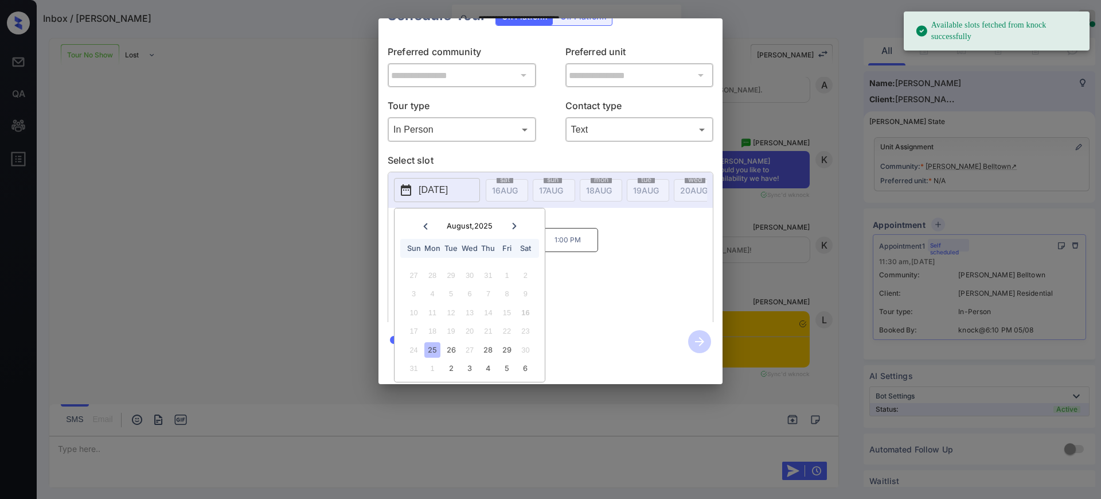
scroll to position [36, 0]
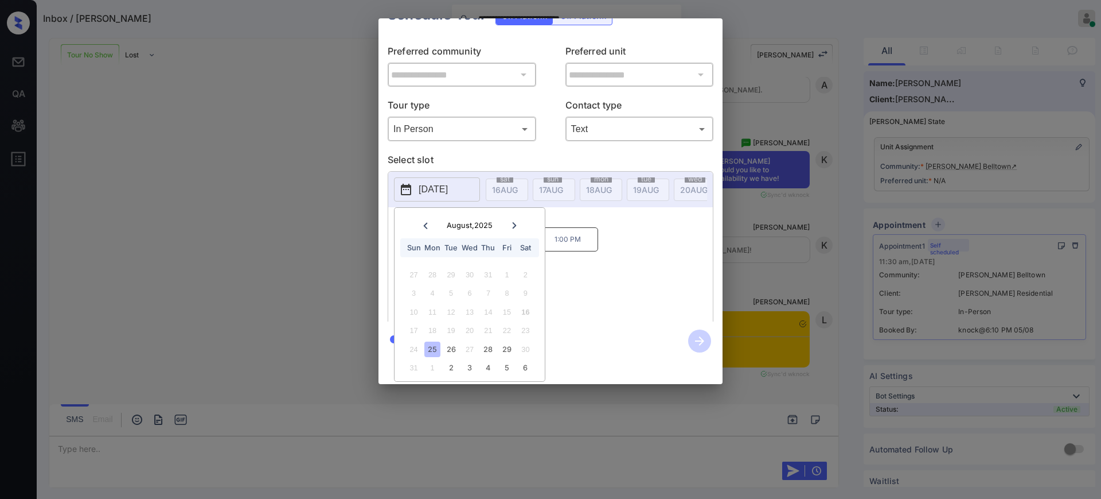
click at [429, 343] on div "25" at bounding box center [432, 348] width 15 height 15
click at [513, 222] on icon at bounding box center [514, 225] width 7 height 7
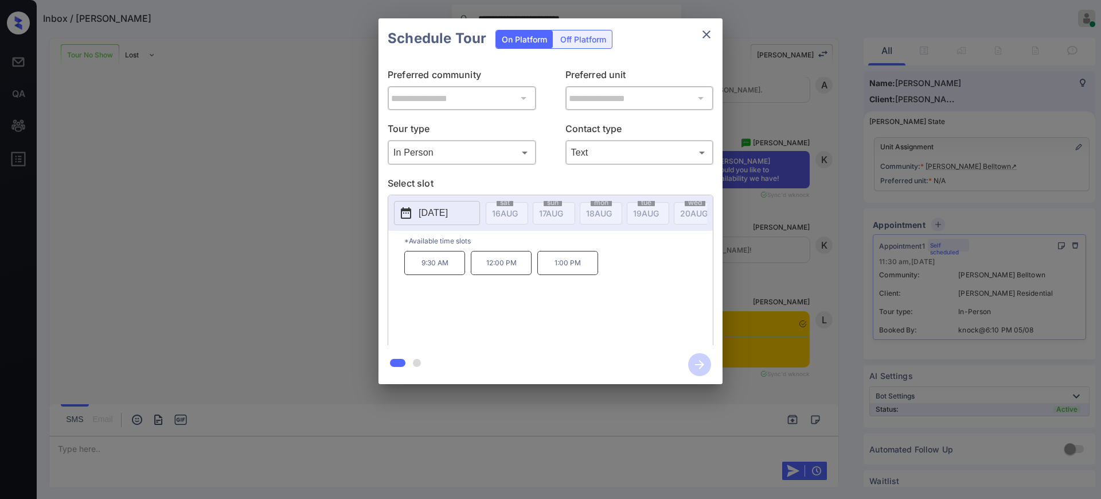
click at [809, 246] on div "**********" at bounding box center [550, 201] width 1101 height 402
